Goal: Task Accomplishment & Management: Use online tool/utility

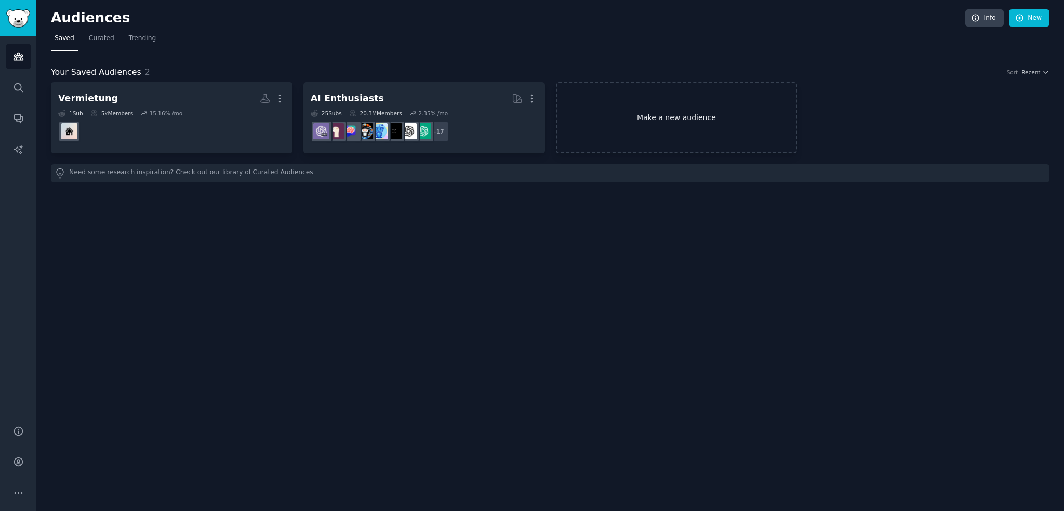
click at [688, 110] on link "Make a new audience" at bounding box center [677, 117] width 242 height 71
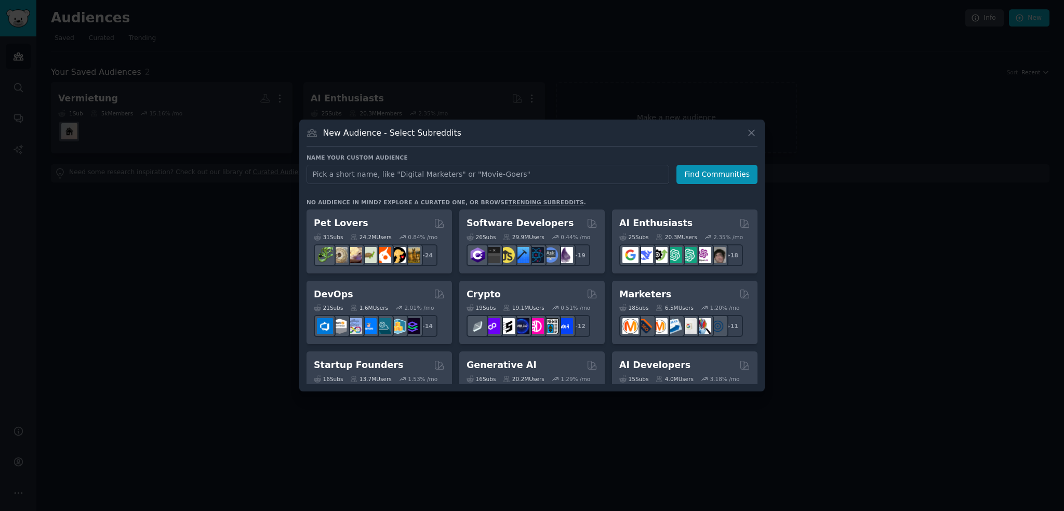
click at [338, 172] on input "text" at bounding box center [488, 174] width 363 height 19
type input "productstewardship"
click button "Find Communities" at bounding box center [716, 174] width 81 height 19
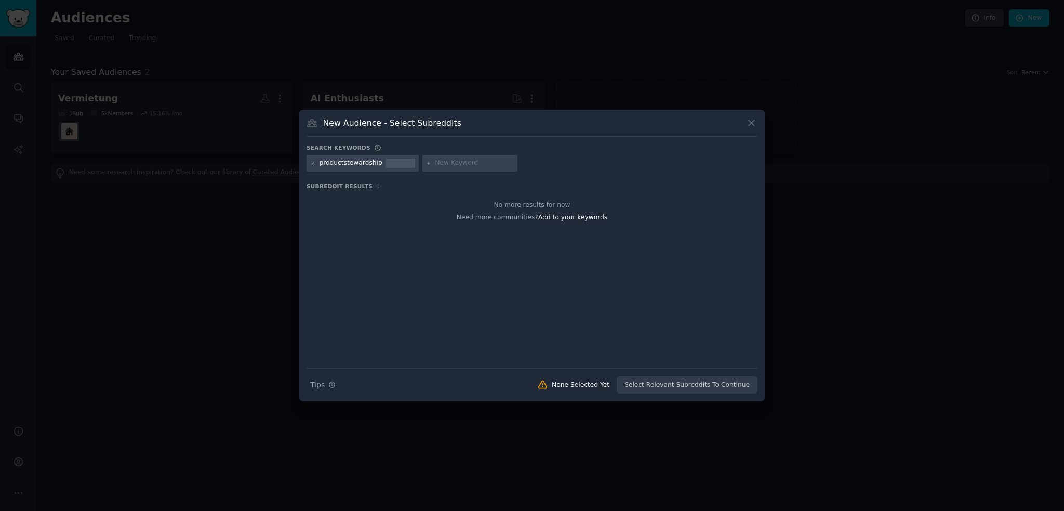
click at [318, 161] on div "productstewardship" at bounding box center [363, 163] width 112 height 17
click at [313, 158] on div at bounding box center [313, 162] width 6 height 9
click at [311, 164] on icon at bounding box center [313, 164] width 6 height 6
click at [348, 163] on input "text" at bounding box center [359, 162] width 79 height 9
type input "productmanagement"
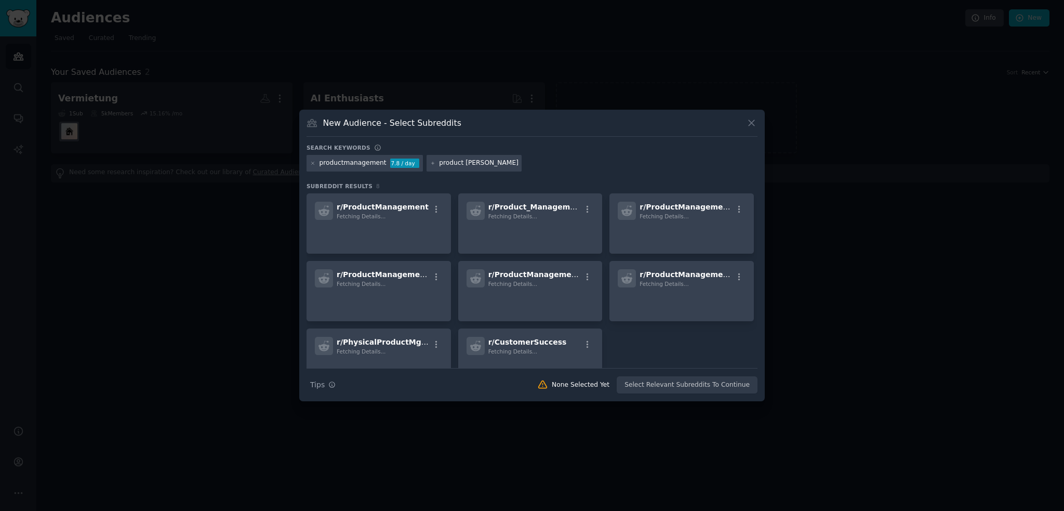
type input "product safety"
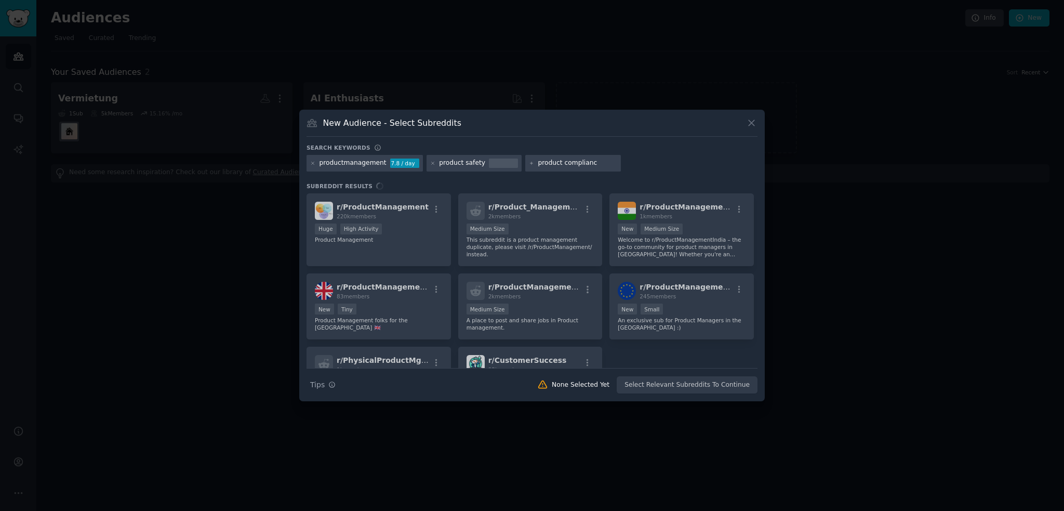
type input "product compliance"
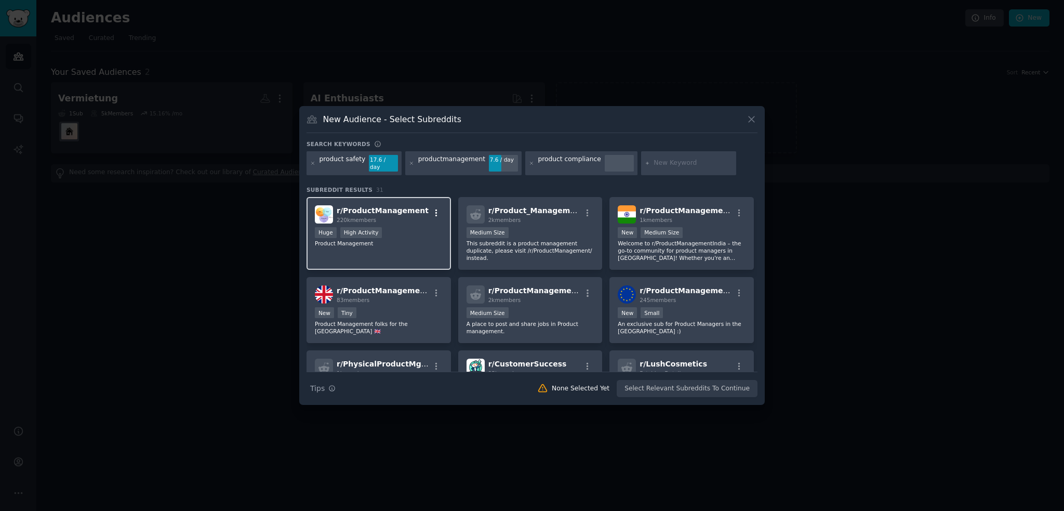
click at [436, 208] on icon "button" at bounding box center [436, 212] width 9 height 9
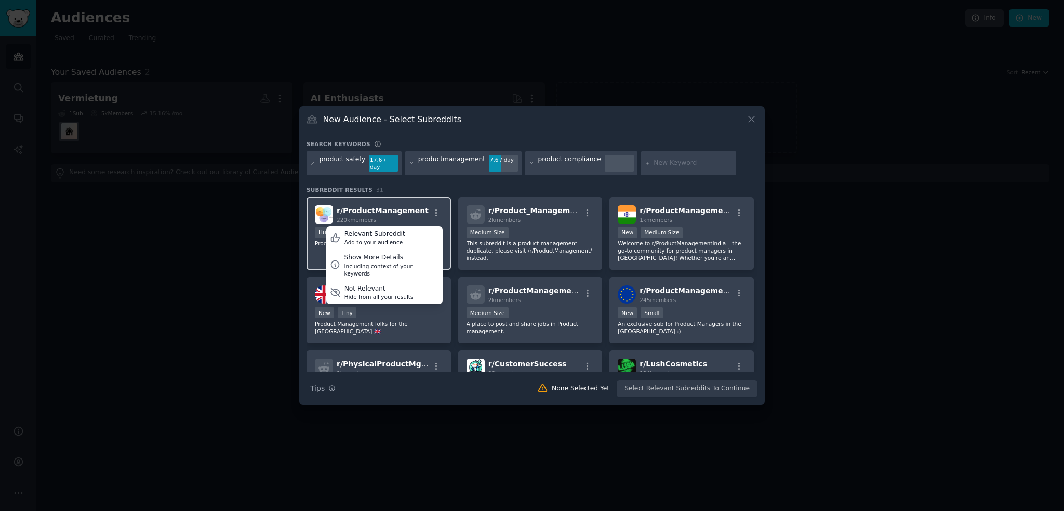
click at [400, 206] on span "r/ ProductManagement" at bounding box center [383, 210] width 92 height 8
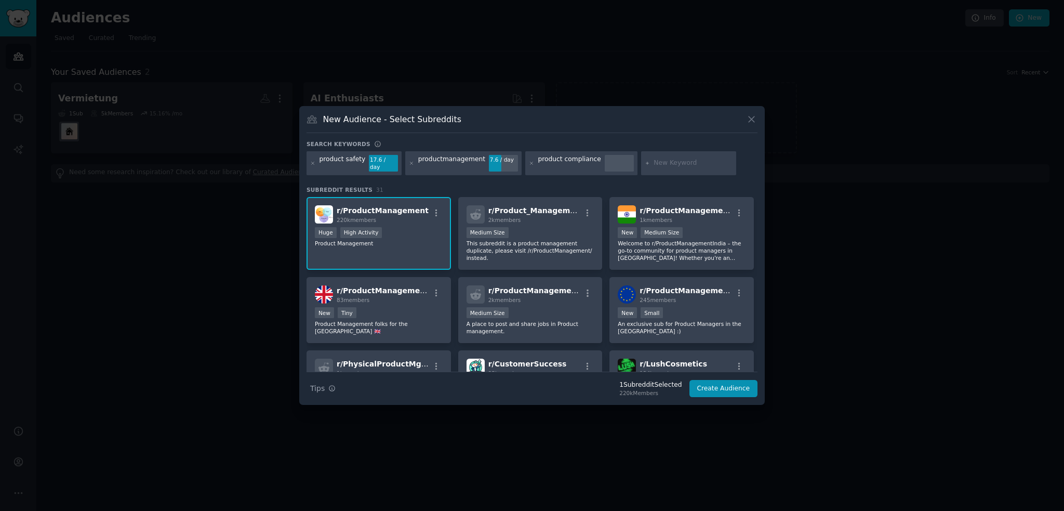
click at [400, 206] on span "r/ ProductManagement" at bounding box center [383, 210] width 92 height 8
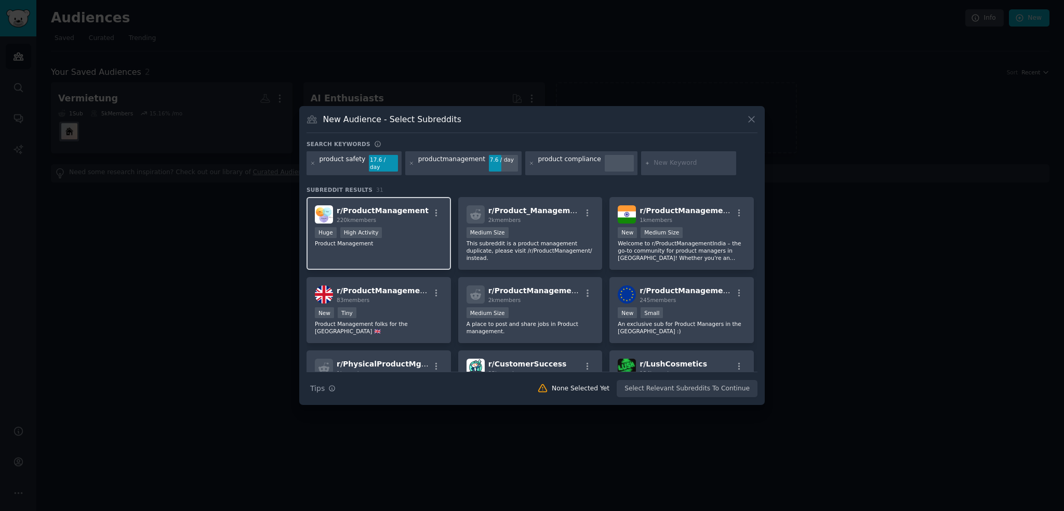
click at [400, 206] on span "r/ ProductManagement" at bounding box center [383, 210] width 92 height 8
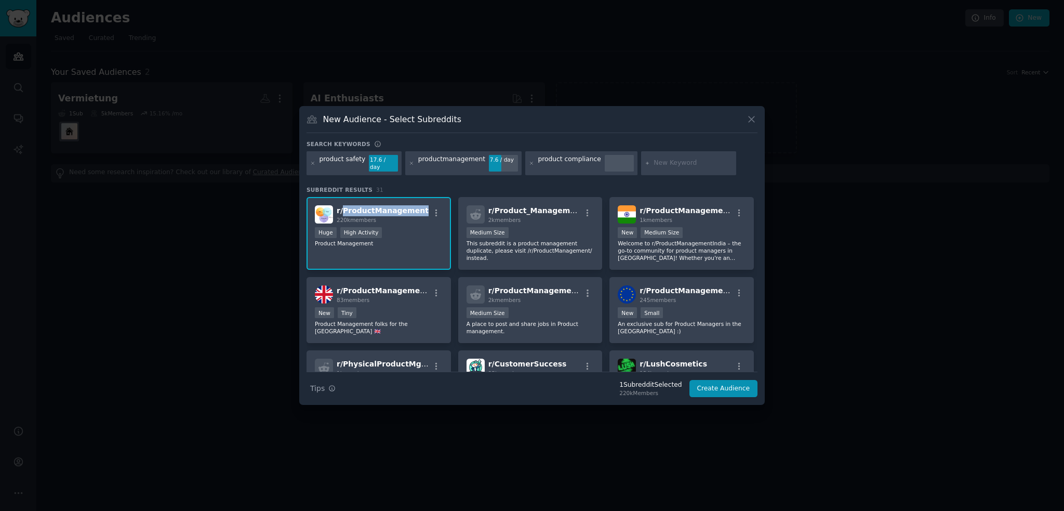
click at [400, 206] on span "r/ ProductManagement" at bounding box center [383, 210] width 92 height 8
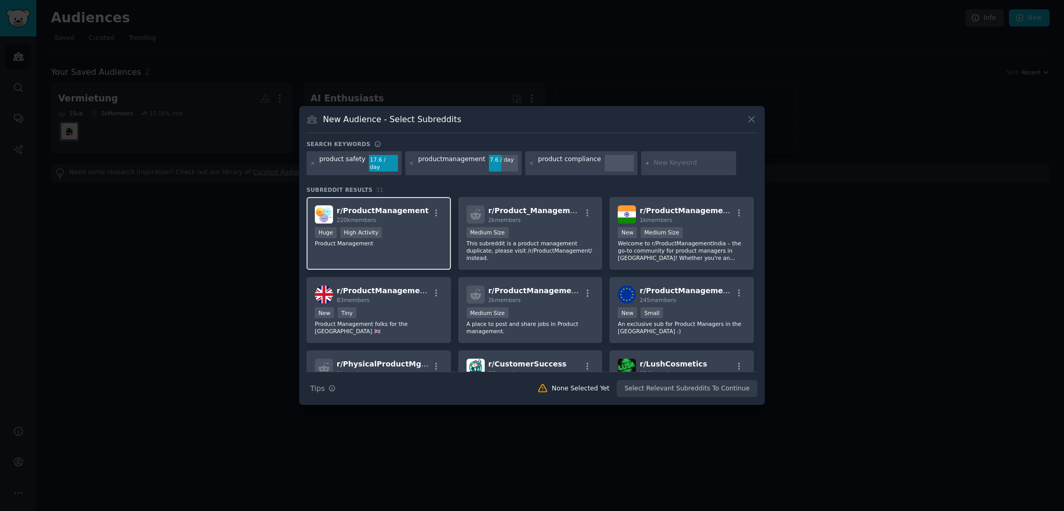
click at [381, 227] on div "Huge High Activity" at bounding box center [379, 233] width 128 height 13
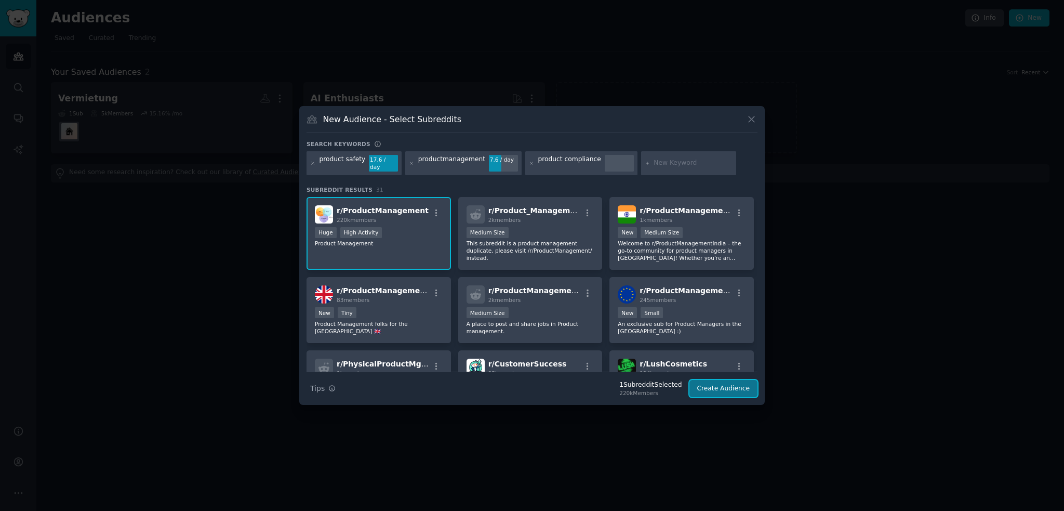
click at [736, 390] on button "Create Audience" at bounding box center [723, 389] width 69 height 18
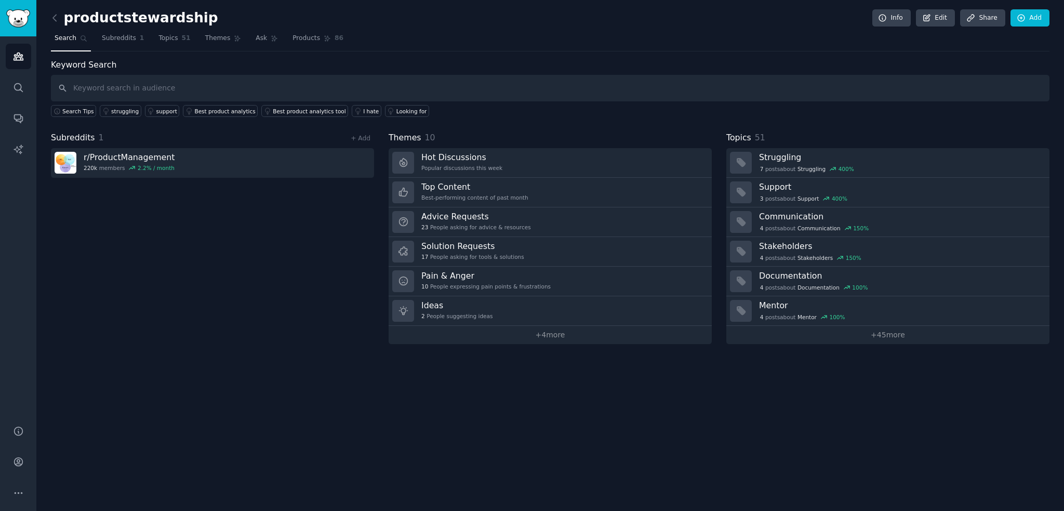
click at [99, 83] on input "text" at bounding box center [550, 88] width 999 height 26
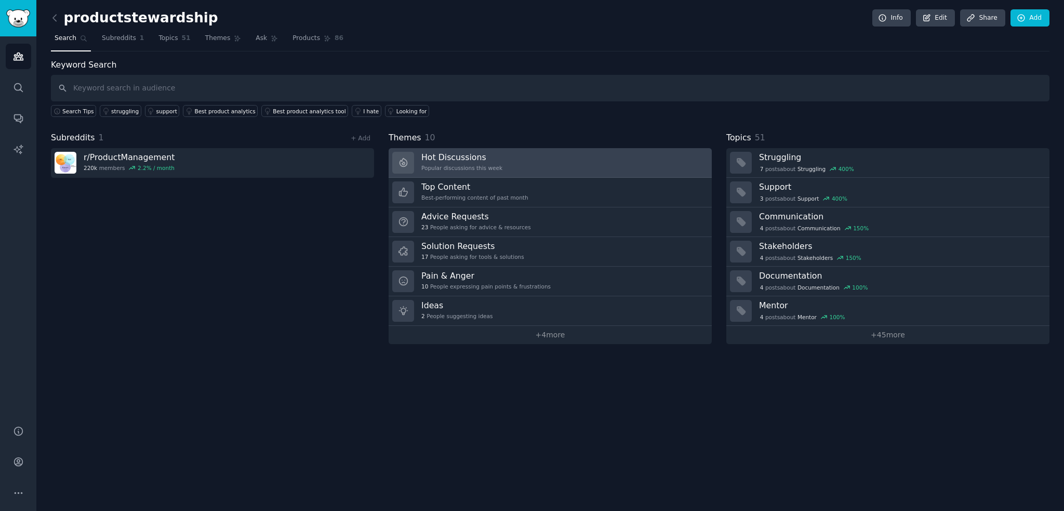
click at [521, 163] on link "Hot Discussions Popular discussions this week" at bounding box center [550, 163] width 323 height 30
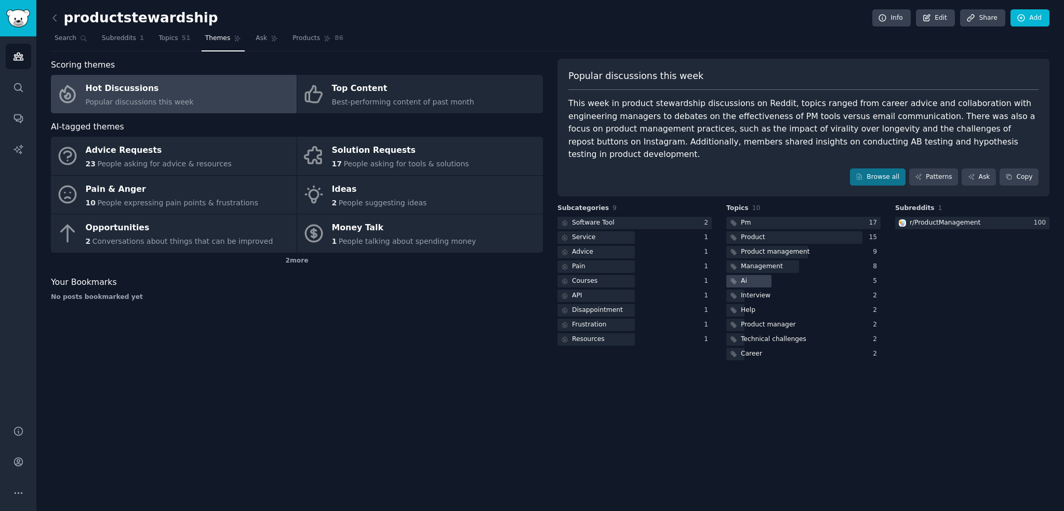
click at [750, 275] on div at bounding box center [748, 281] width 45 height 13
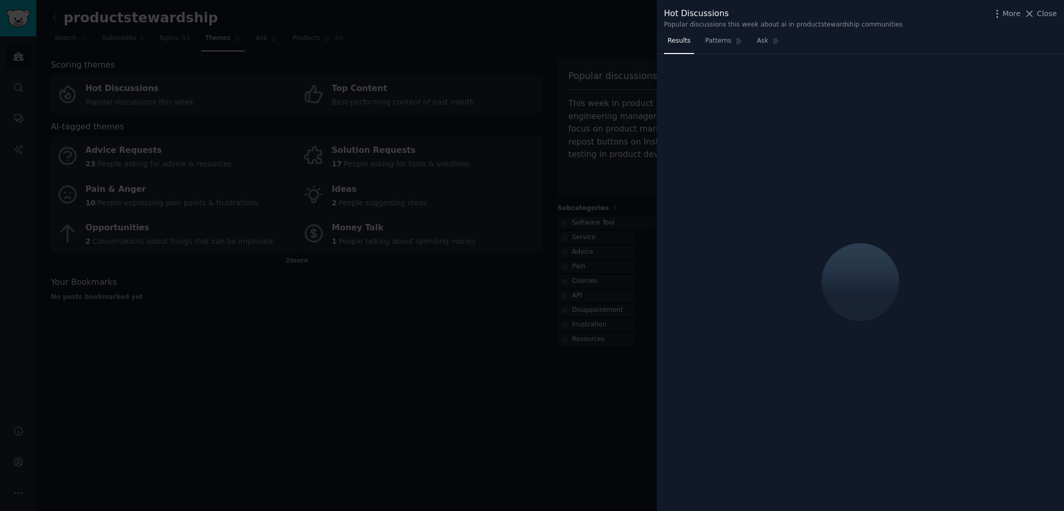
click at [572, 46] on div at bounding box center [532, 255] width 1064 height 511
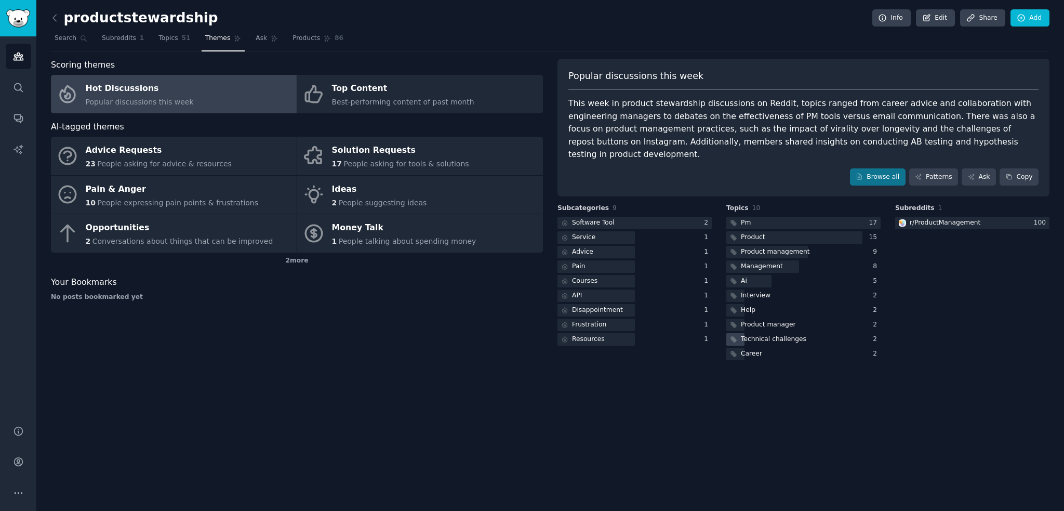
click at [763, 335] on div "Technical challenges" at bounding box center [773, 339] width 65 height 9
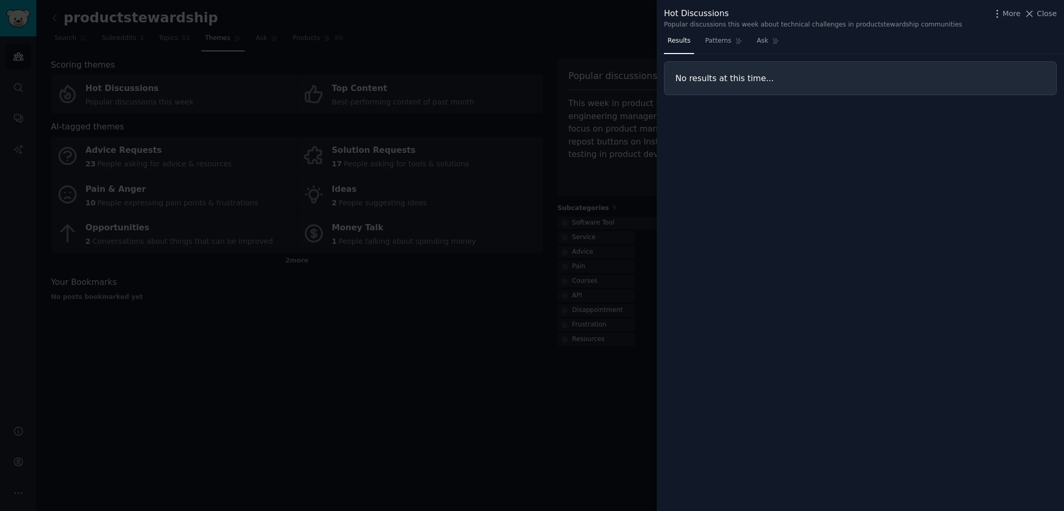
click at [355, 33] on div at bounding box center [532, 255] width 1064 height 511
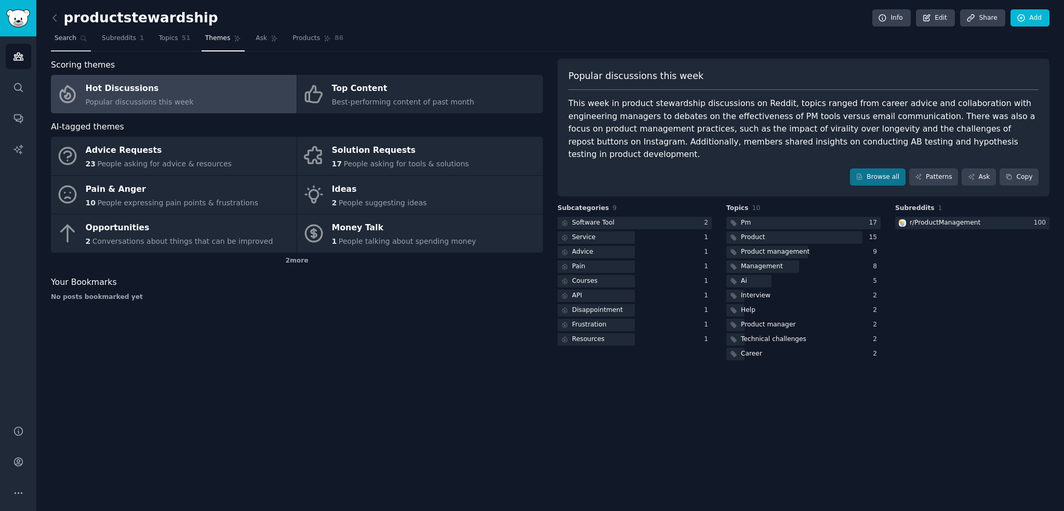
click at [62, 37] on span "Search" at bounding box center [66, 38] width 22 height 9
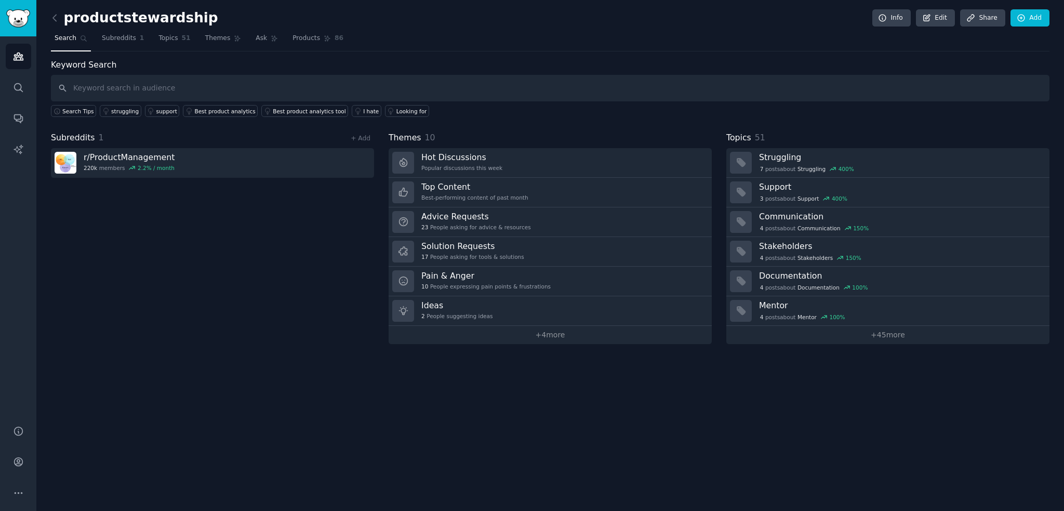
click at [128, 88] on input "text" at bounding box center [550, 88] width 999 height 26
type input "restraints"
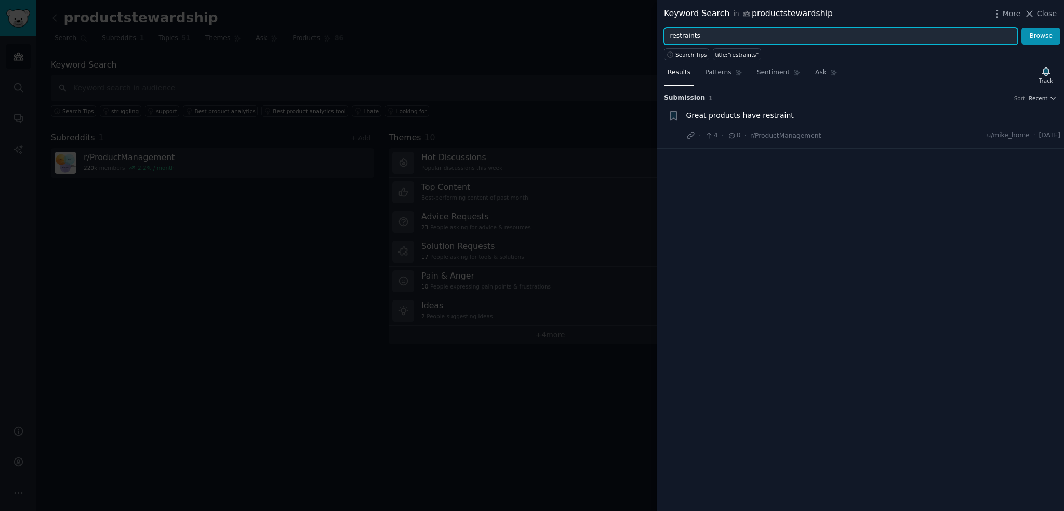
click at [706, 35] on input "restraints" at bounding box center [841, 37] width 354 height 18
type input "challenges"
click at [1021, 28] on button "Browse" at bounding box center [1040, 37] width 39 height 18
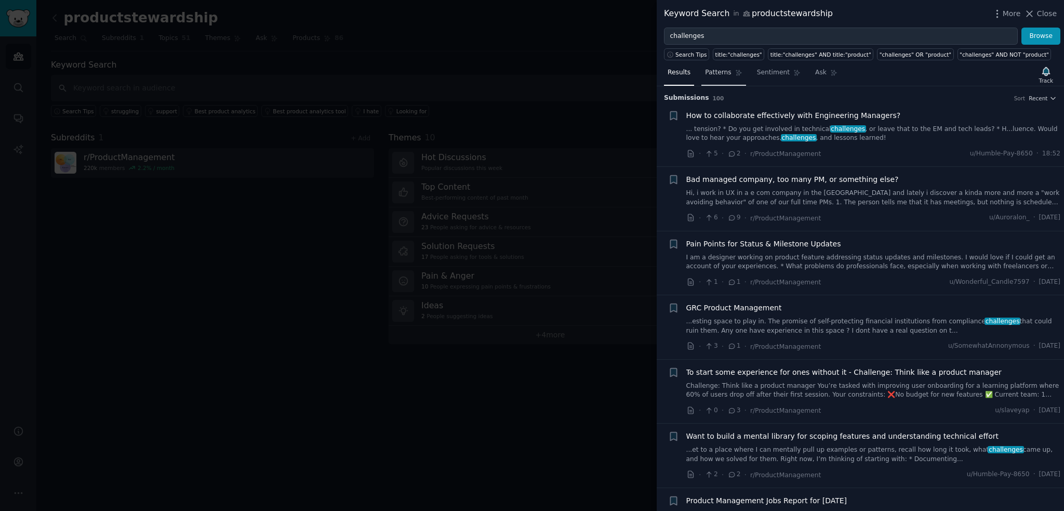
click at [712, 79] on link "Patterns" at bounding box center [723, 74] width 44 height 21
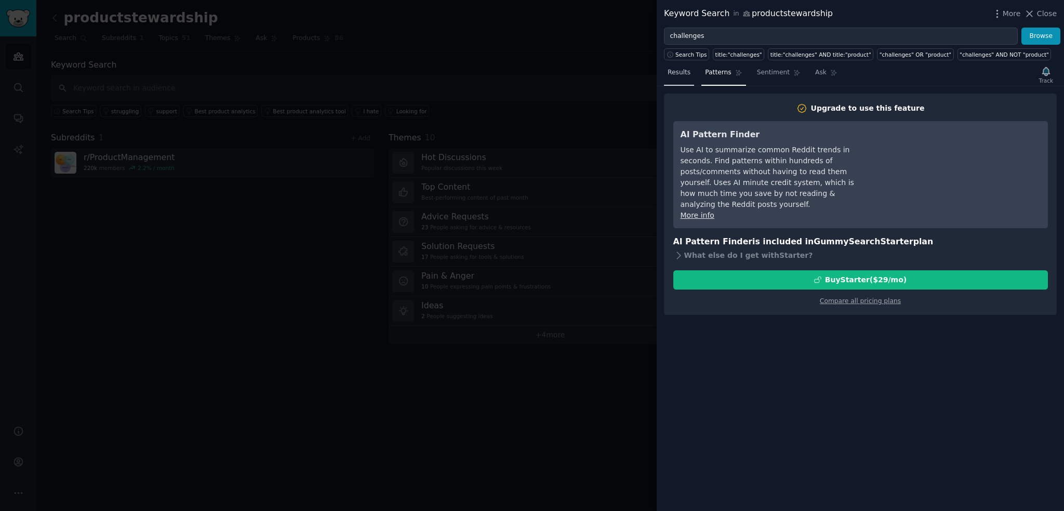
click at [685, 74] on span "Results" at bounding box center [679, 72] width 23 height 9
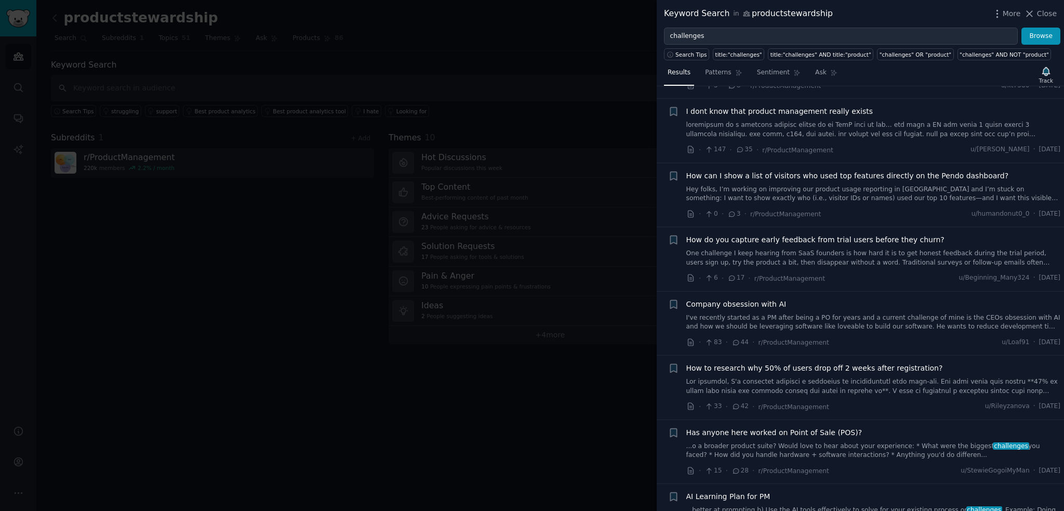
scroll to position [2355, 0]
